Goal: Contribute content: Add original content to the website for others to see

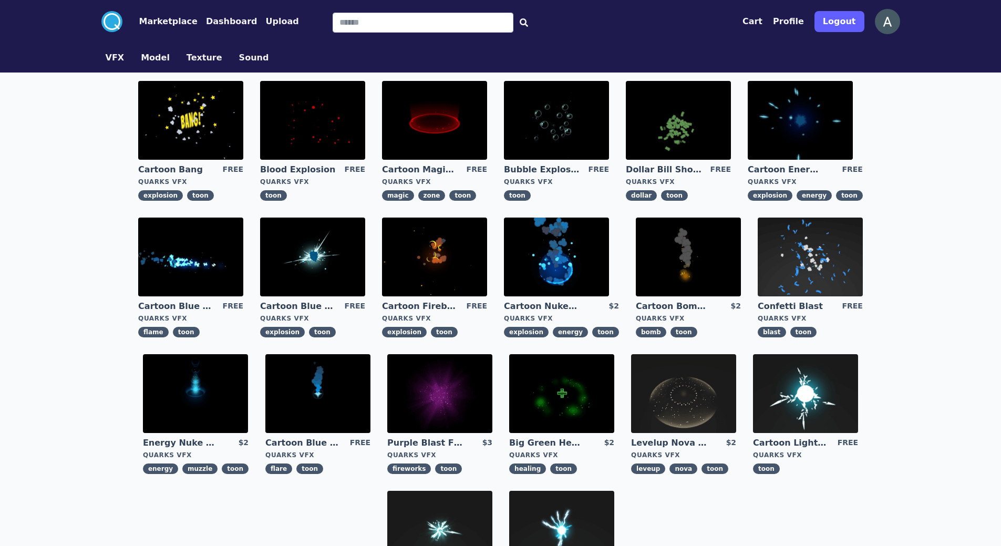
click at [265, 18] on button "Upload" at bounding box center [281, 21] width 33 height 13
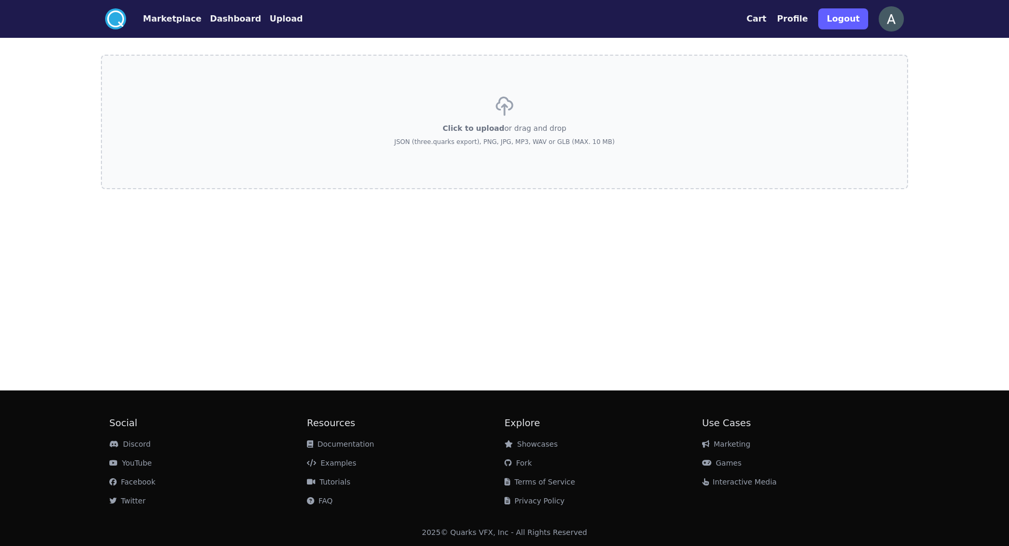
click at [534, 122] on div "Click to upload or drag and drop JSON (three.quarks export), PNG, JPG, MP3, WAV…" at bounding box center [504, 122] width 220 height 74
click at [0, 0] on input "Click to upload or drag and drop JSON (three.quarks export), PNG, JPG, MP3, WAV…" at bounding box center [0, 0] width 0 height 0
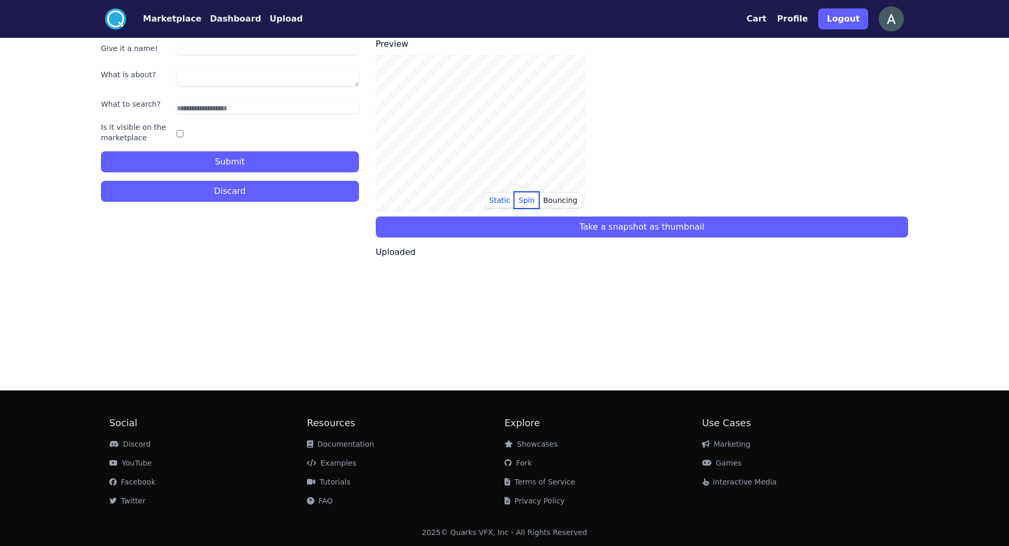
click at [528, 202] on button "Spin" at bounding box center [526, 200] width 25 height 16
click at [566, 198] on button "Bouncing" at bounding box center [560, 200] width 43 height 16
click at [509, 195] on button "Static" at bounding box center [499, 200] width 29 height 16
